Goal: Information Seeking & Learning: Understand process/instructions

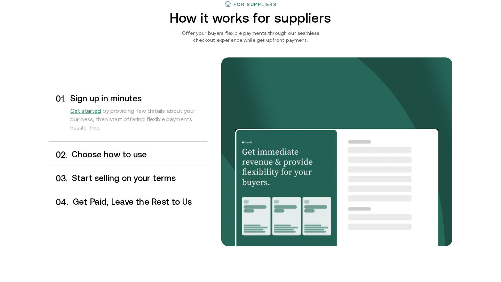
scroll to position [541, 0]
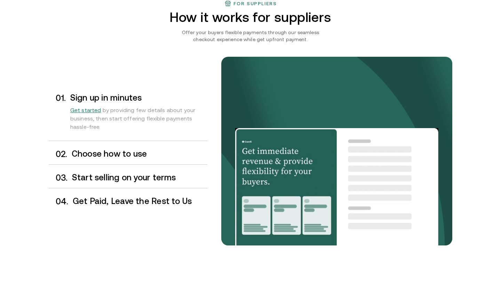
click at [115, 155] on h3 "Choose how to use" at bounding box center [140, 153] width 136 height 9
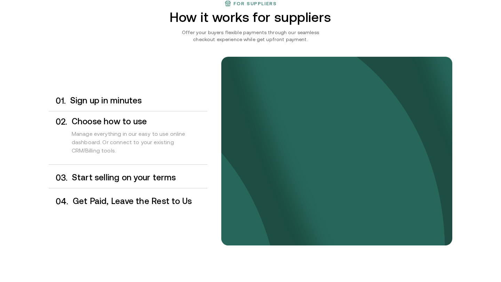
click at [114, 175] on h3 "Start selling on your terms" at bounding box center [139, 177] width 135 height 9
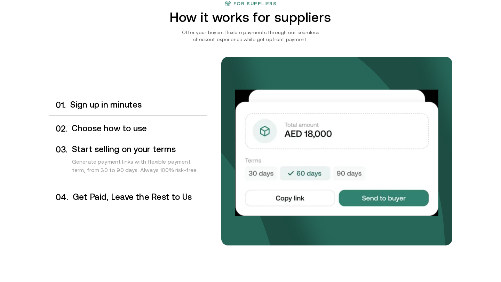
click at [117, 195] on h3 "Get Paid, Leave the Rest to Us" at bounding box center [140, 196] width 135 height 9
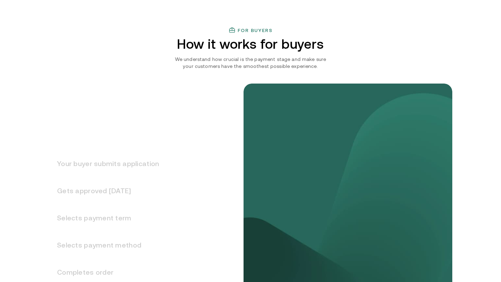
scroll to position [803, 0]
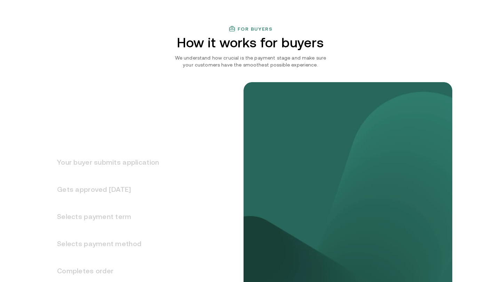
click at [125, 165] on h3 "Your buyer submits application" at bounding box center [104, 162] width 110 height 27
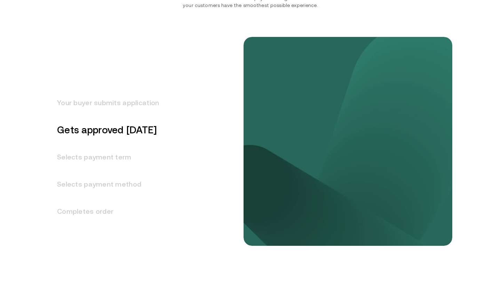
scroll to position [871, 0]
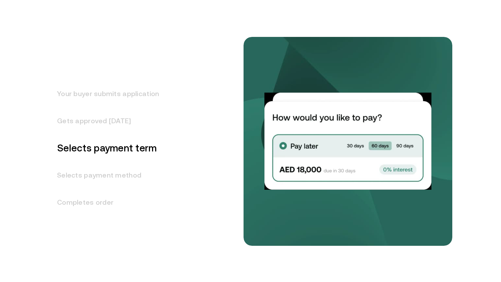
click at [121, 116] on h3 "Gets approved [DATE]" at bounding box center [104, 120] width 110 height 27
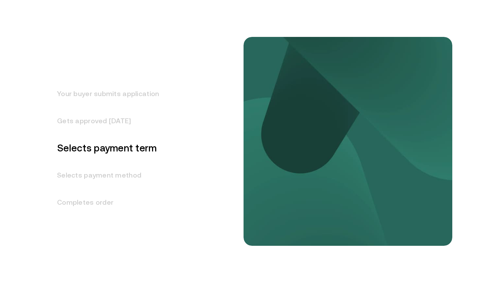
scroll to position [851, 0]
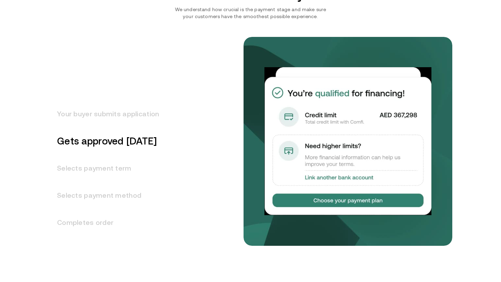
click at [130, 163] on h3 "Selects payment term" at bounding box center [104, 168] width 110 height 27
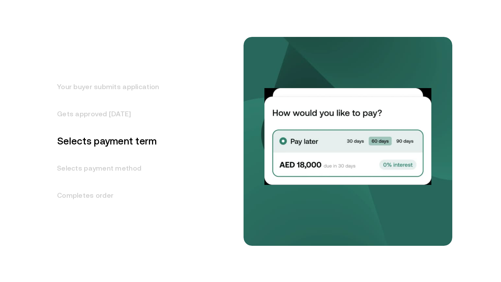
click at [127, 171] on h3 "Selects payment method" at bounding box center [104, 168] width 110 height 27
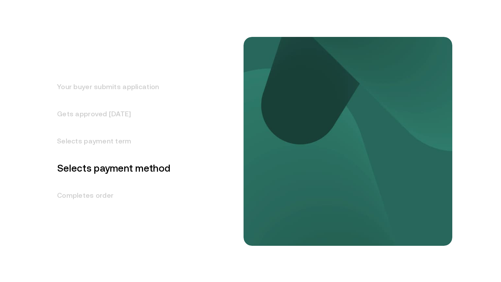
scroll to position [905, 0]
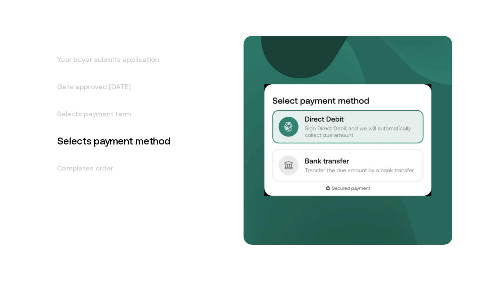
click at [116, 119] on h3 "Selects payment term" at bounding box center [110, 113] width 122 height 27
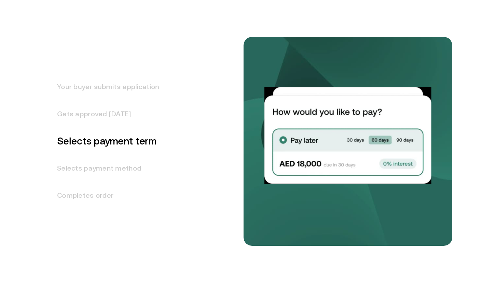
click at [119, 99] on h3 "Your buyer submits application" at bounding box center [104, 86] width 110 height 27
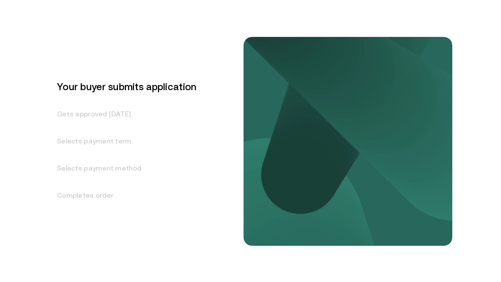
scroll to position [824, 0]
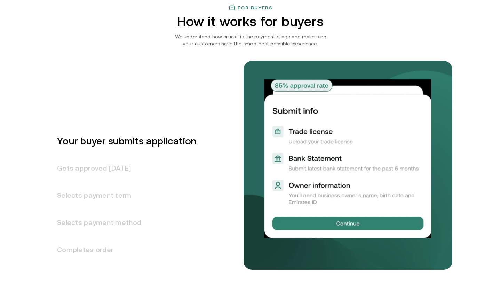
click at [115, 166] on h3 "Gets approved [DATE]" at bounding box center [123, 168] width 148 height 27
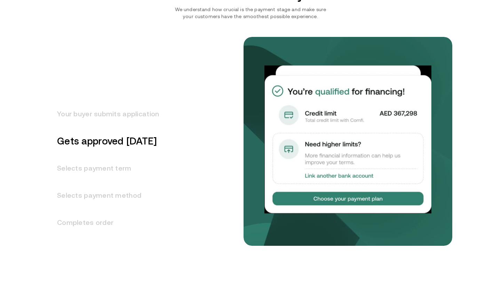
click at [115, 166] on h3 "Selects payment term" at bounding box center [104, 168] width 110 height 27
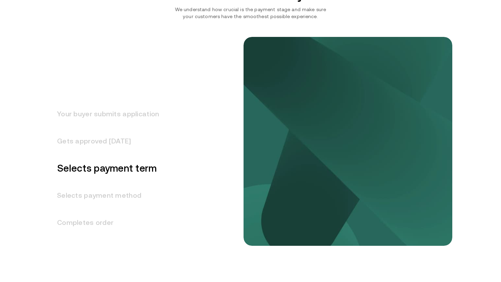
scroll to position [878, 0]
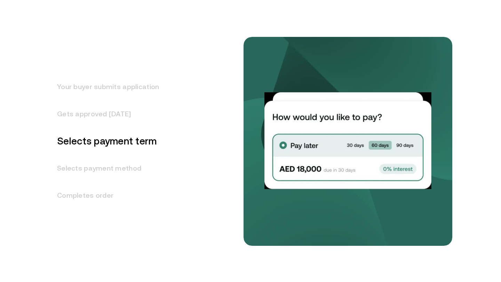
click at [116, 121] on h3 "Gets approved [DATE]" at bounding box center [104, 113] width 110 height 27
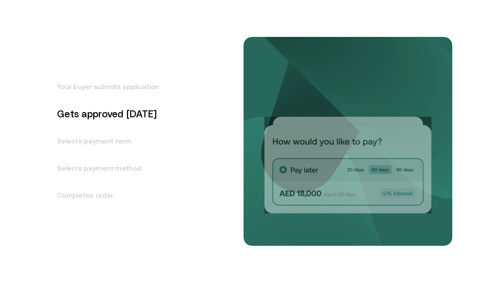
scroll to position [851, 0]
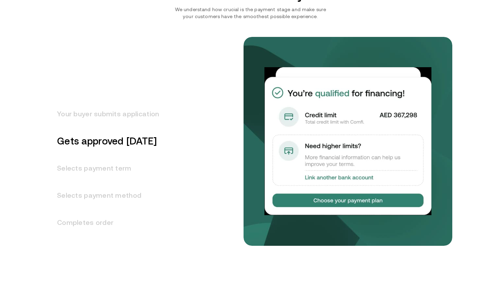
click at [109, 172] on h3 "Selects payment term" at bounding box center [104, 168] width 110 height 27
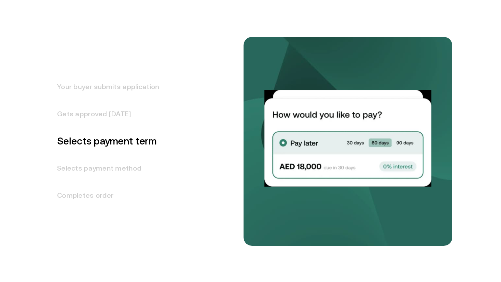
click at [112, 167] on h3 "Selects payment method" at bounding box center [104, 168] width 110 height 27
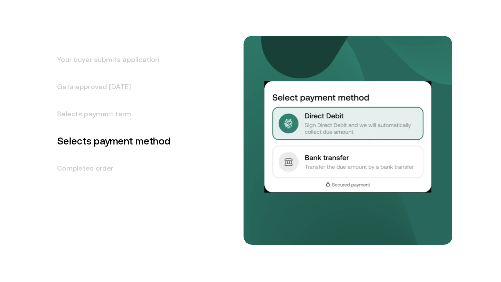
click at [112, 167] on h3 "Completes order" at bounding box center [110, 168] width 122 height 27
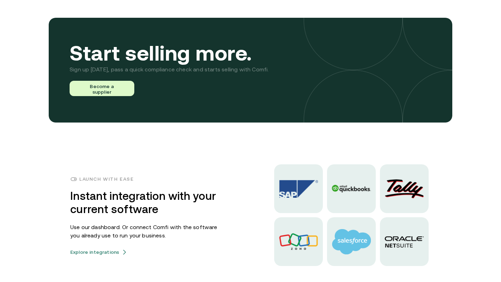
scroll to position [1631, 0]
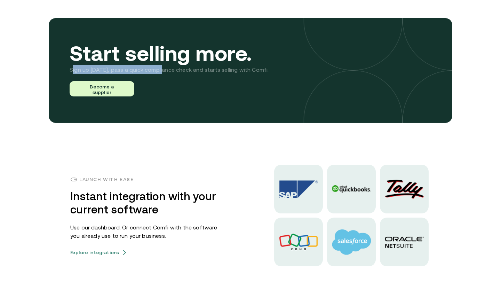
drag, startPoint x: 72, startPoint y: 71, endPoint x: 161, endPoint y: 69, distance: 88.8
click at [161, 69] on p "Sign up [DATE], pass a quick compliance check and starts selling with Comfi." at bounding box center [169, 69] width 199 height 9
